Goal: Find specific page/section: Find specific page/section

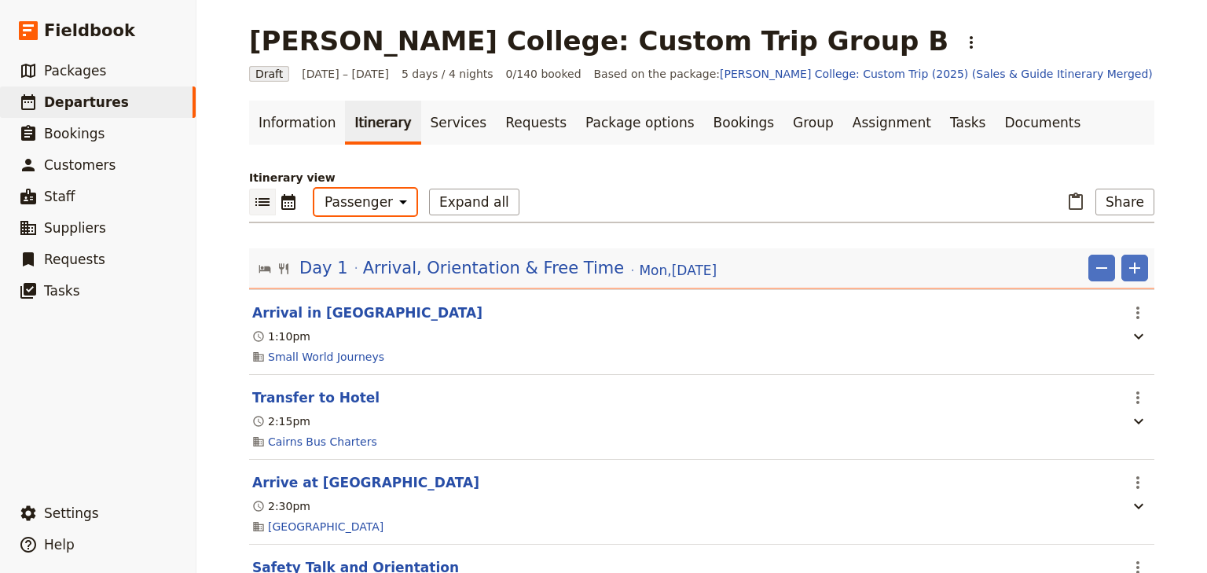
click at [368, 204] on select "Office Guide Passenger Sales" at bounding box center [365, 202] width 102 height 27
select select "STAFF"
click at [314, 189] on select "Office Guide Passenger Sales" at bounding box center [365, 202] width 102 height 27
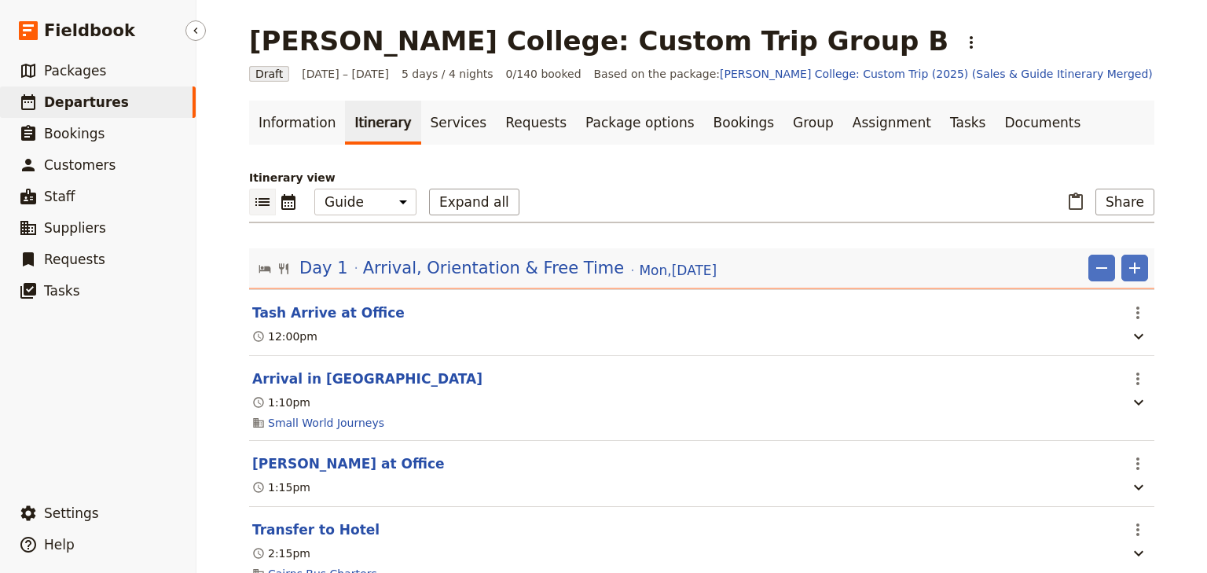
click at [72, 101] on span "Departures" at bounding box center [86, 102] width 85 height 16
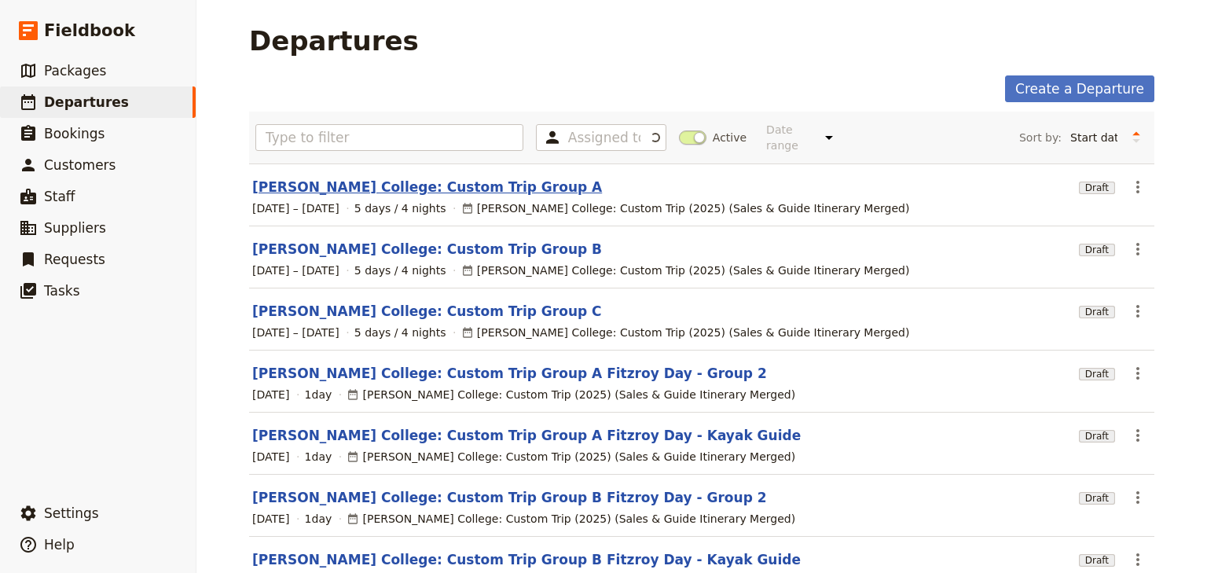
click at [415, 178] on link "Mueller College: Custom Trip Group A" at bounding box center [427, 187] width 350 height 19
